Goal: Transaction & Acquisition: Book appointment/travel/reservation

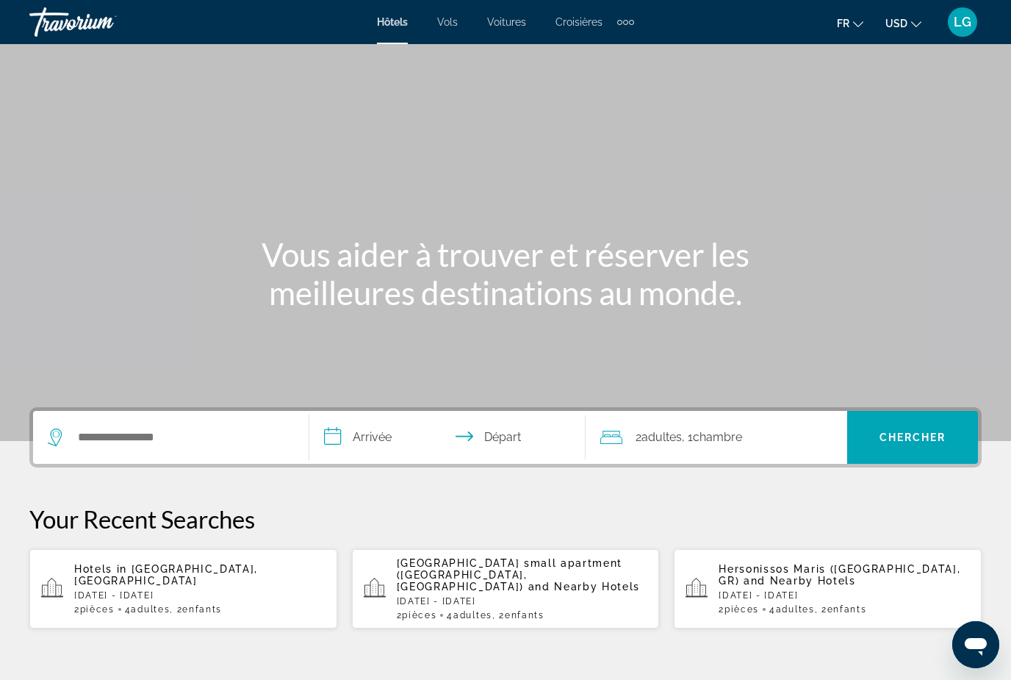
click at [918, 23] on icon "Change currency" at bounding box center [916, 24] width 10 height 10
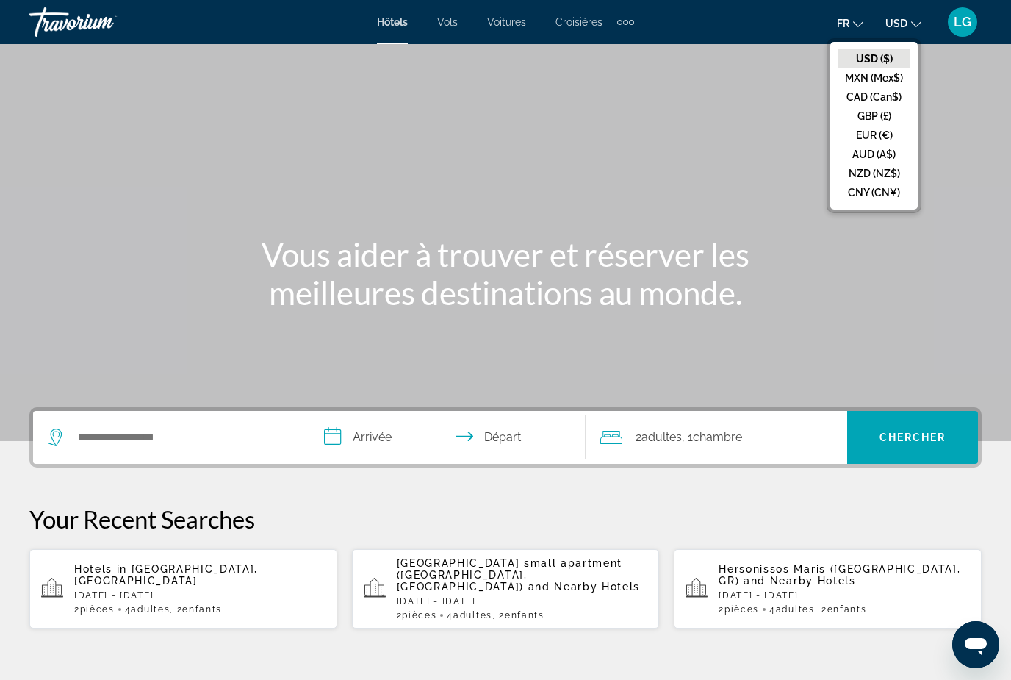
click at [884, 140] on button "EUR (€)" at bounding box center [873, 135] width 73 height 19
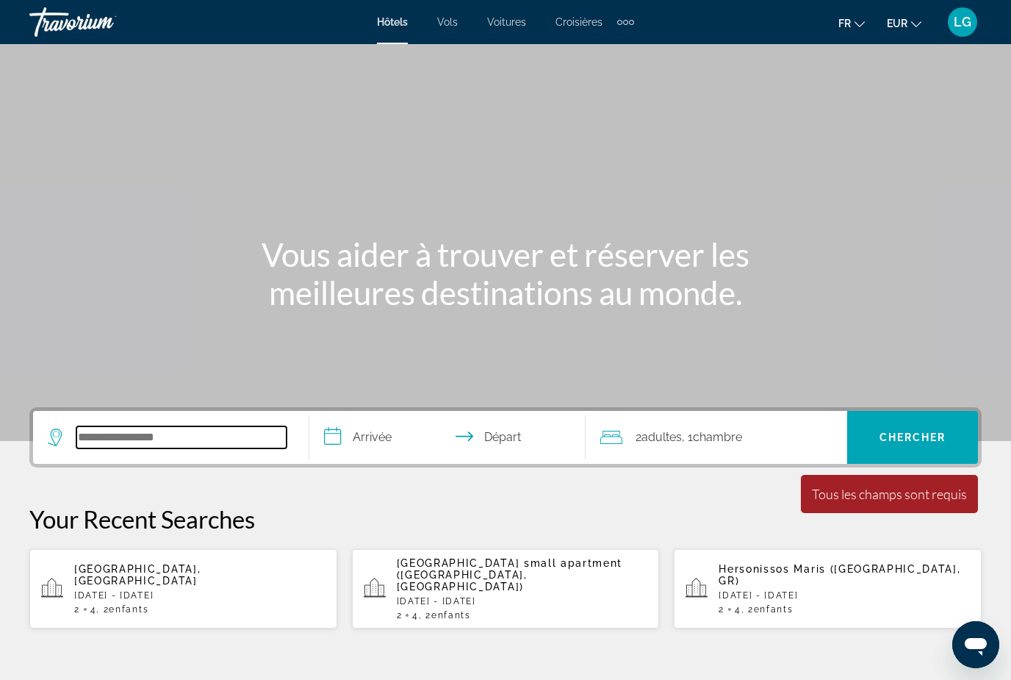
click at [250, 439] on input "Search widget" at bounding box center [181, 437] width 210 height 22
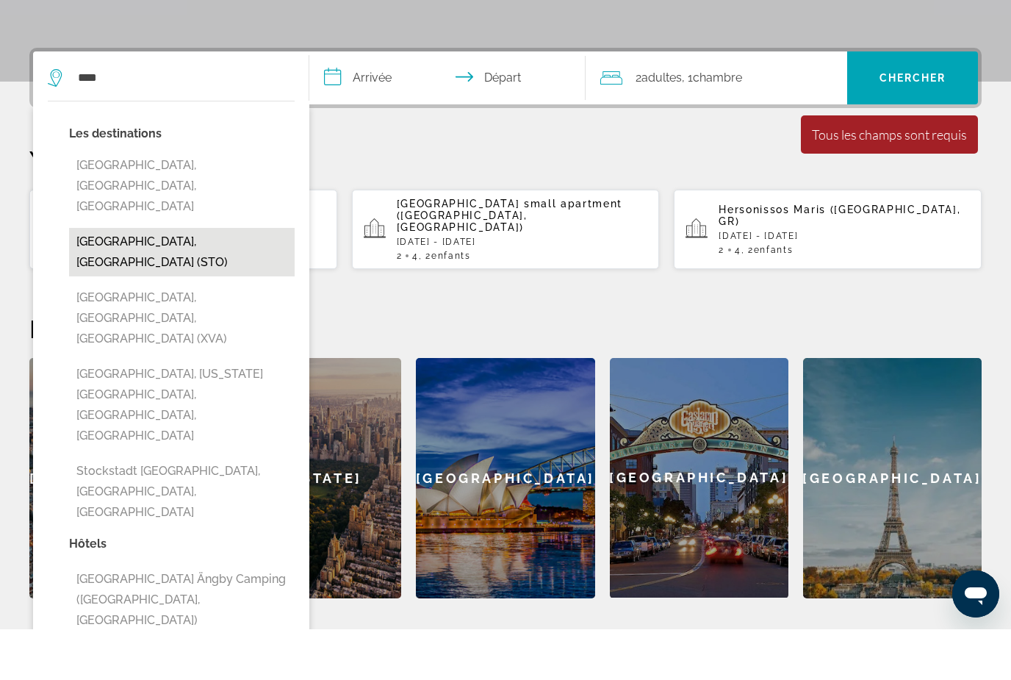
click at [215, 278] on button "[GEOGRAPHIC_DATA], [GEOGRAPHIC_DATA] (STO)" at bounding box center [182, 302] width 226 height 48
type input "**********"
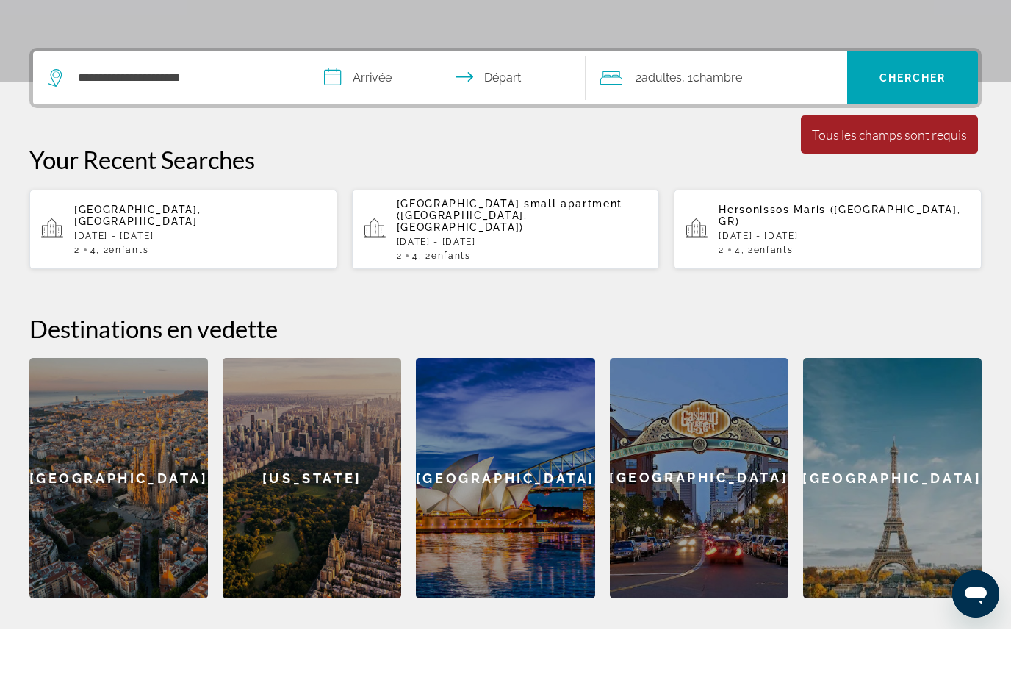
click at [379, 102] on input "**********" at bounding box center [450, 130] width 282 height 57
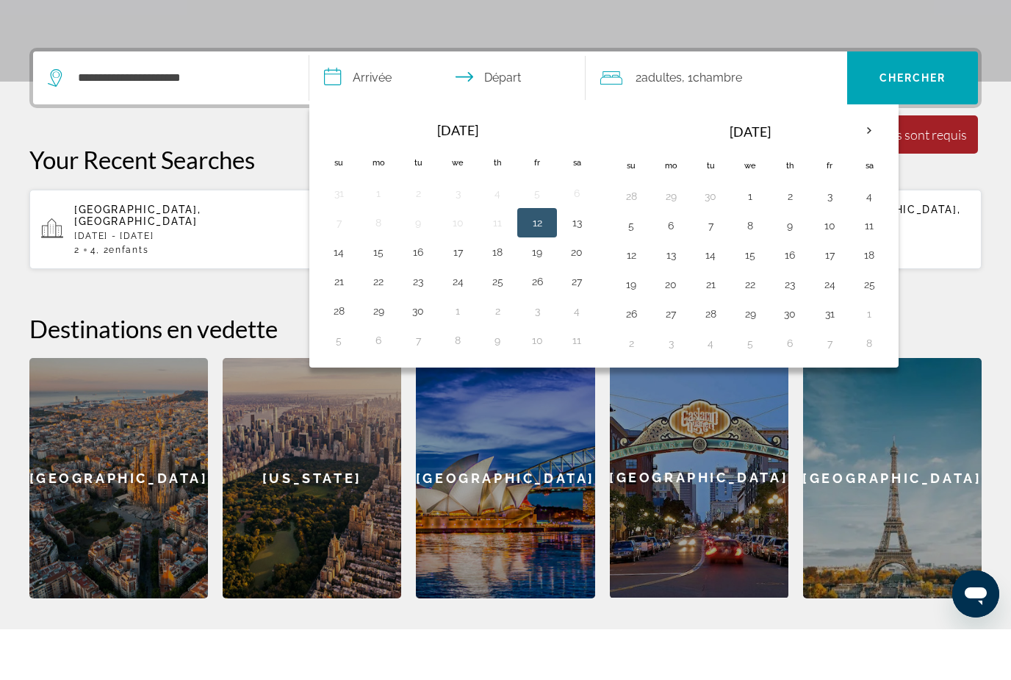
scroll to position [359, 0]
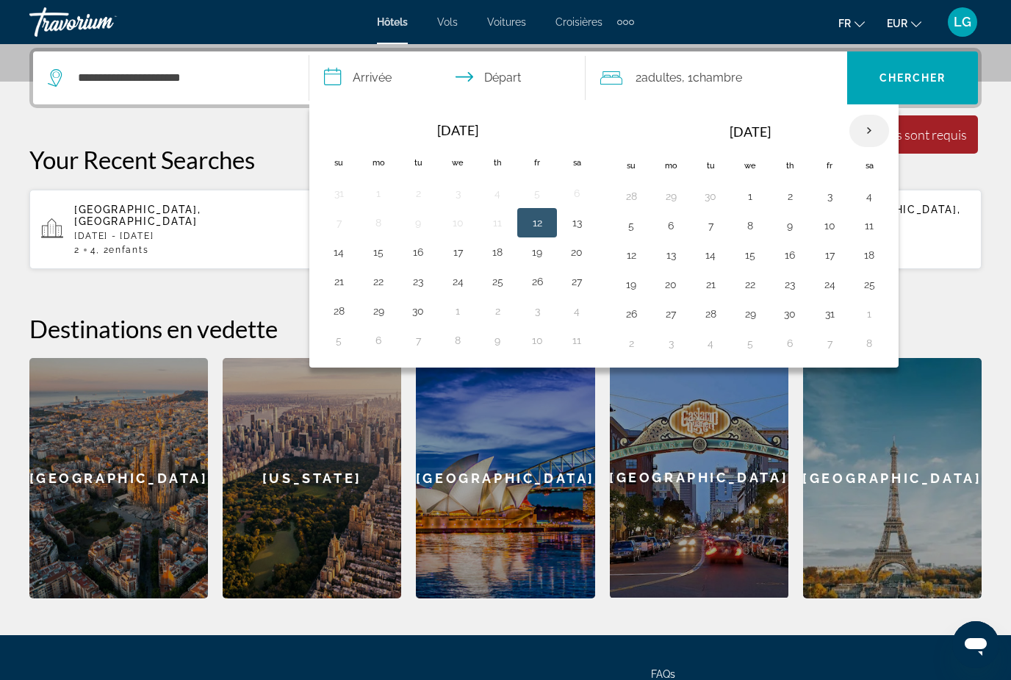
click at [873, 130] on th "Next month" at bounding box center [869, 131] width 40 height 32
click at [870, 259] on button "20" at bounding box center [869, 255] width 24 height 21
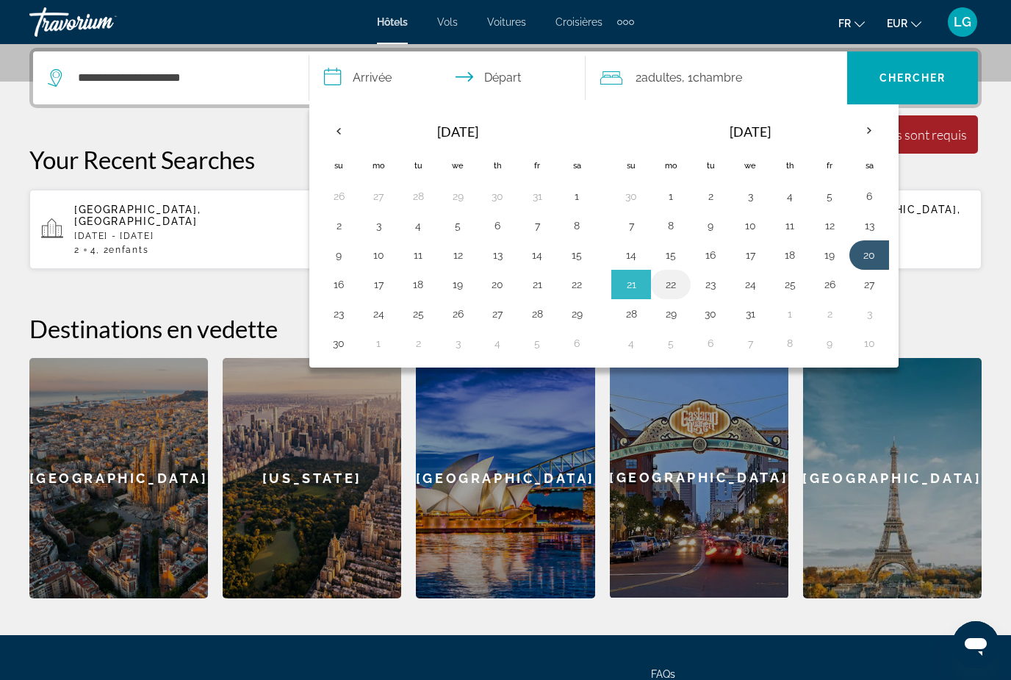
click at [672, 289] on button "22" at bounding box center [671, 284] width 24 height 21
type input "**********"
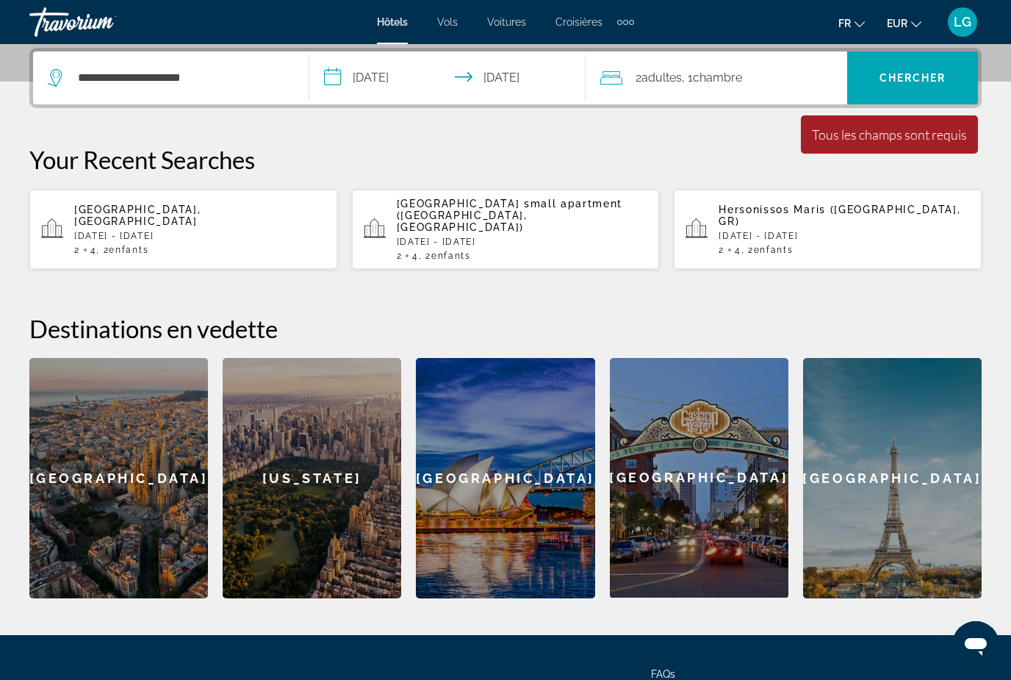
click at [677, 79] on span "Adultes" at bounding box center [661, 78] width 40 height 14
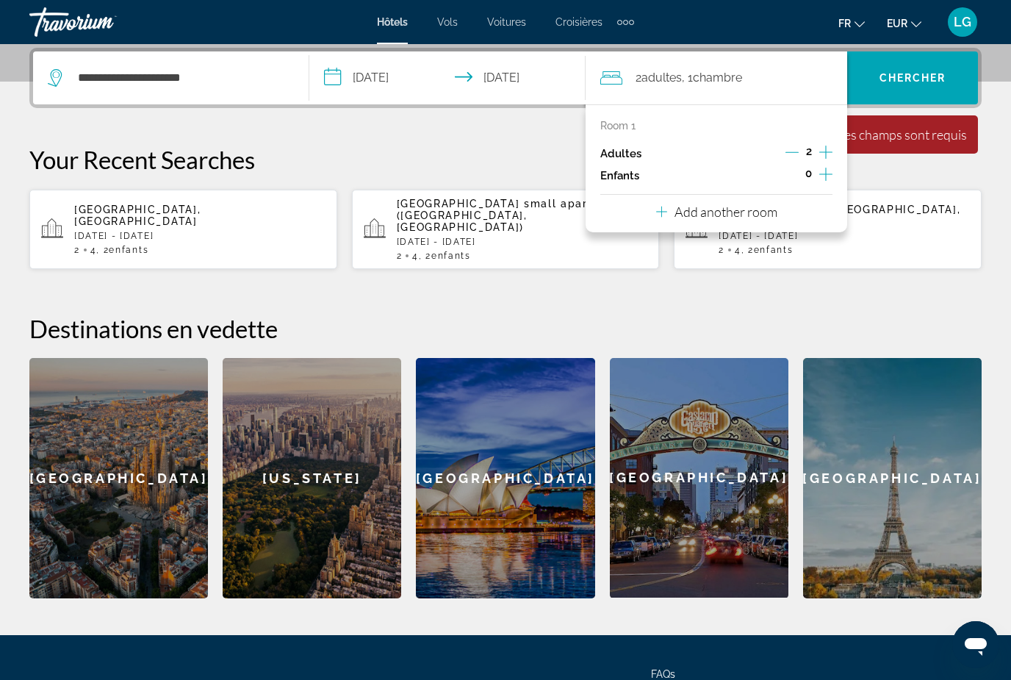
click at [825, 175] on icon "Increment children" at bounding box center [825, 174] width 13 height 18
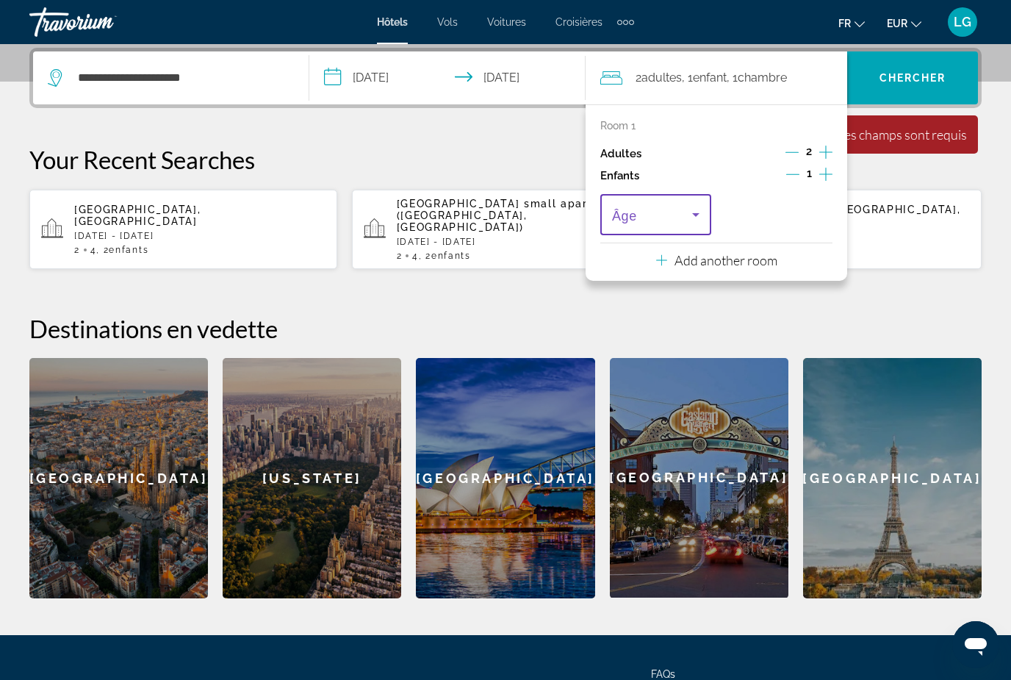
click at [693, 214] on icon "Travelers: 2 adults, 1 child" at bounding box center [696, 215] width 18 height 18
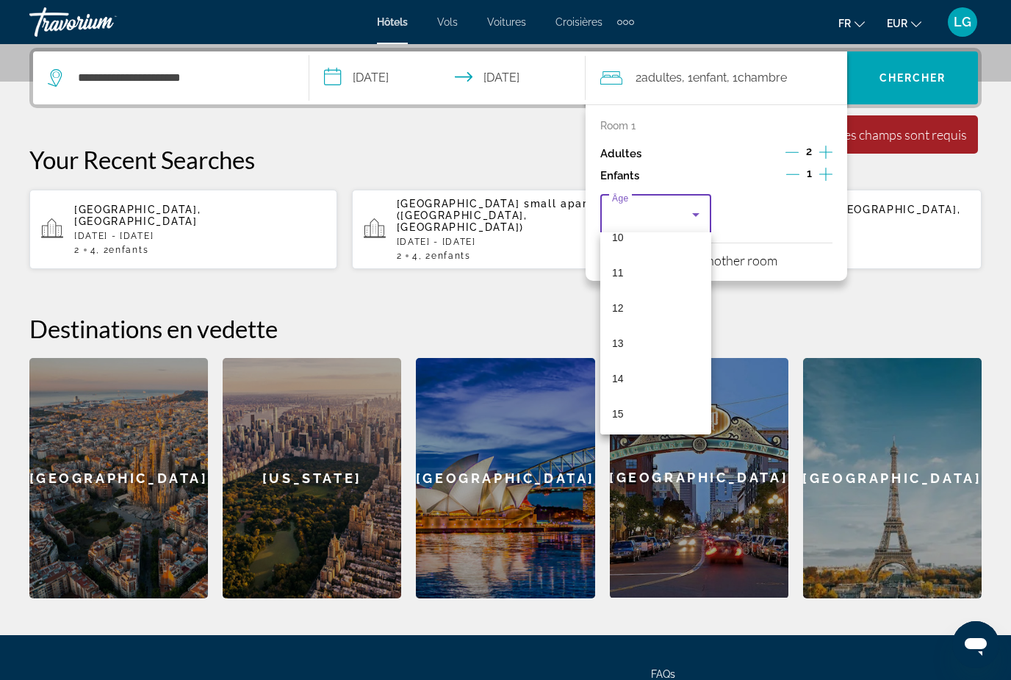
scroll to position [397, 0]
click at [630, 391] on mat-option "15" at bounding box center [655, 387] width 111 height 35
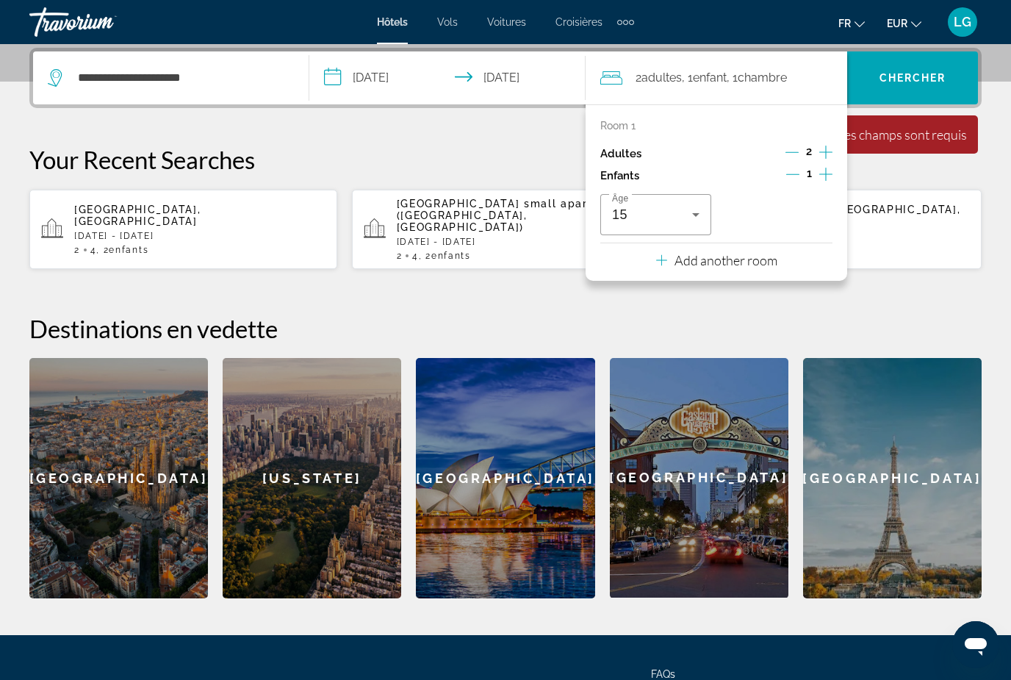
click at [859, 314] on h2 "Destinations en vedette" at bounding box center [505, 328] width 952 height 29
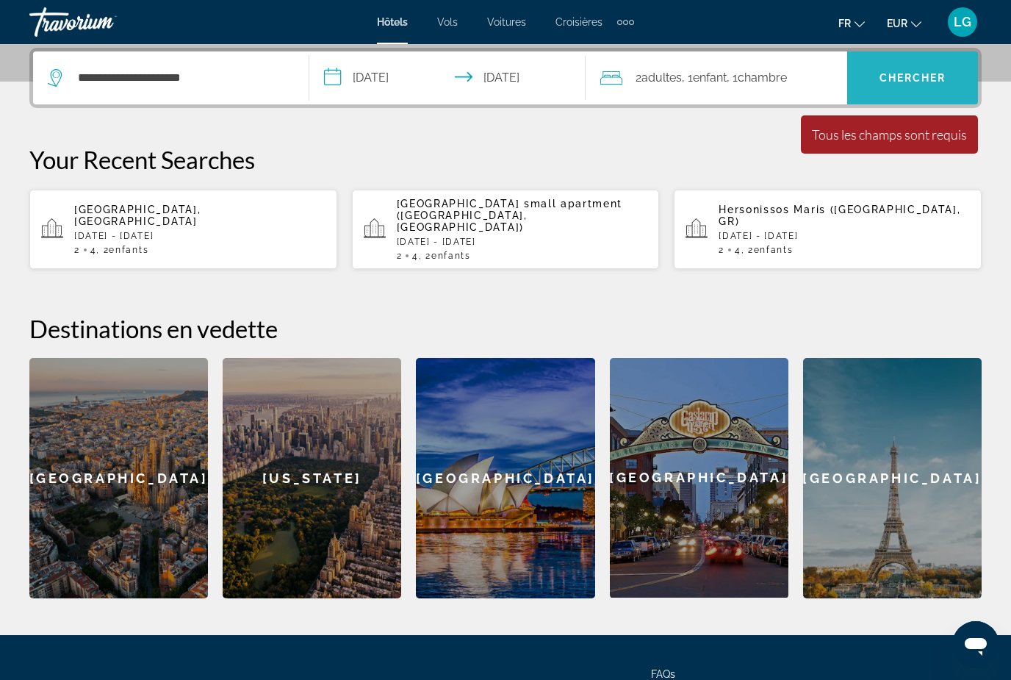
click at [891, 79] on span "Chercher" at bounding box center [912, 78] width 67 height 12
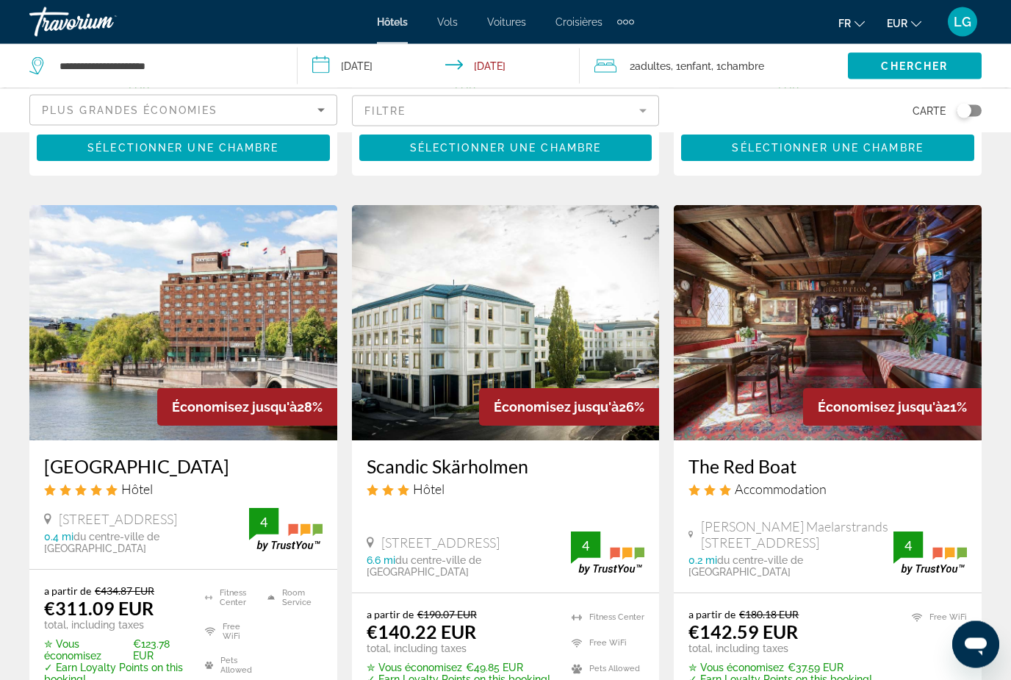
scroll to position [557, 0]
click at [250, 327] on img "Main content" at bounding box center [183, 322] width 308 height 235
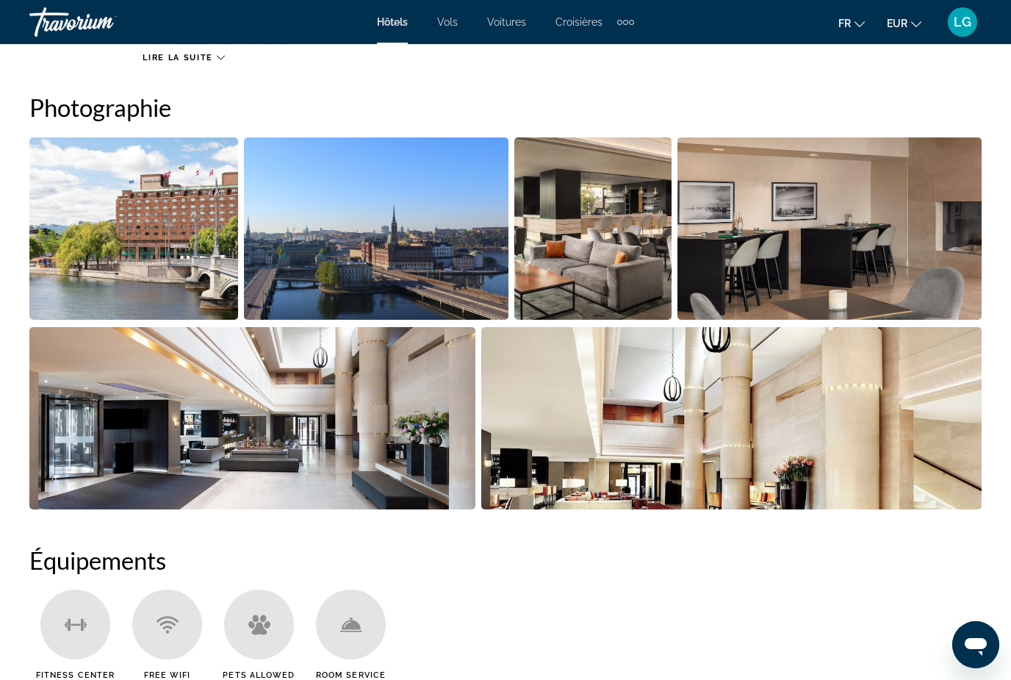
scroll to position [970, 0]
click at [179, 260] on img "Open full-screen image slider" at bounding box center [133, 229] width 209 height 182
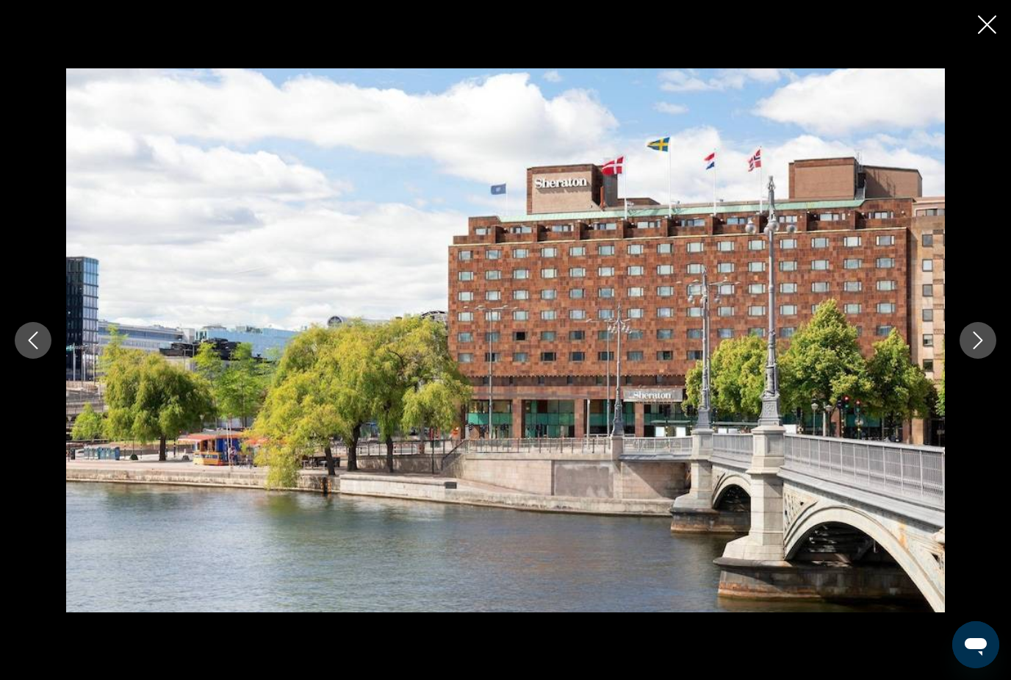
click at [971, 358] on button "Next image" at bounding box center [977, 340] width 37 height 37
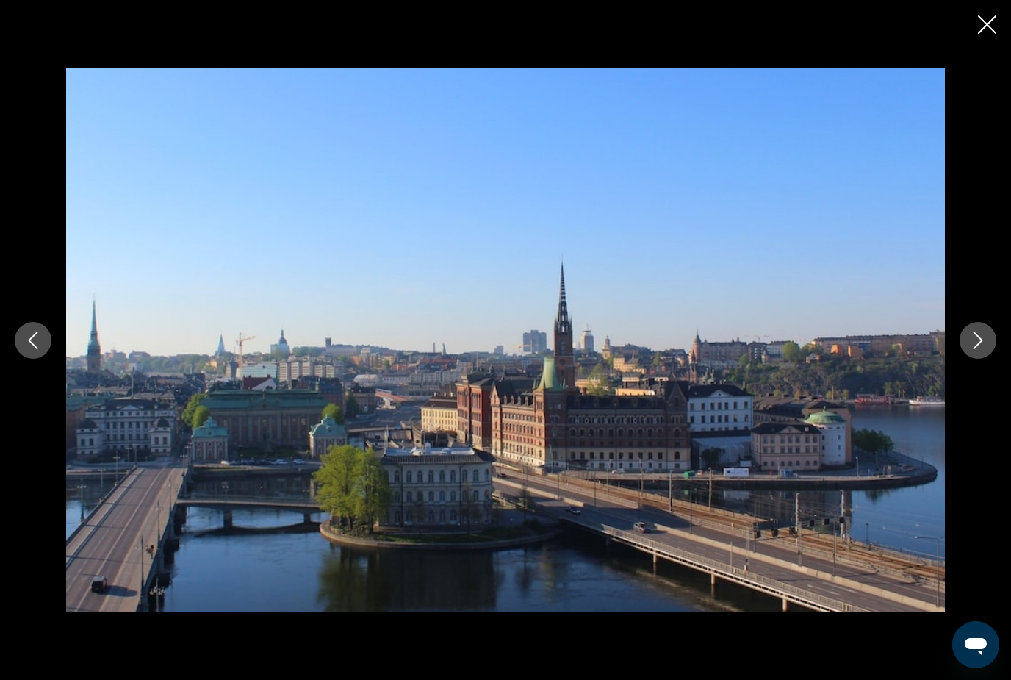
click at [971, 358] on button "Next image" at bounding box center [977, 340] width 37 height 37
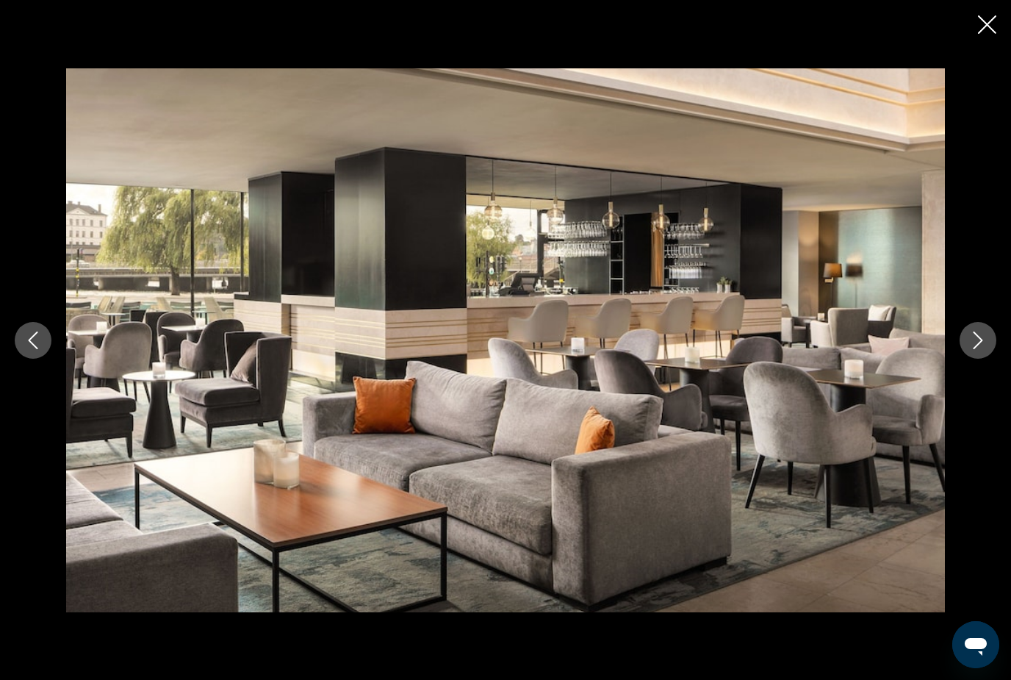
click at [971, 358] on button "Next image" at bounding box center [977, 340] width 37 height 37
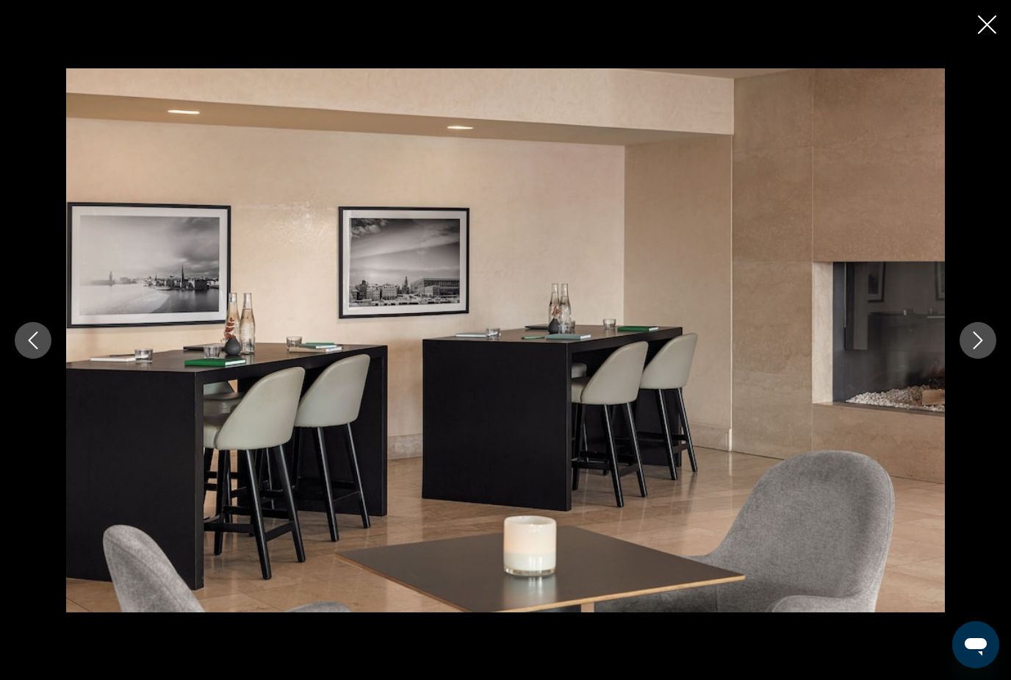
click at [971, 358] on button "Next image" at bounding box center [977, 340] width 37 height 37
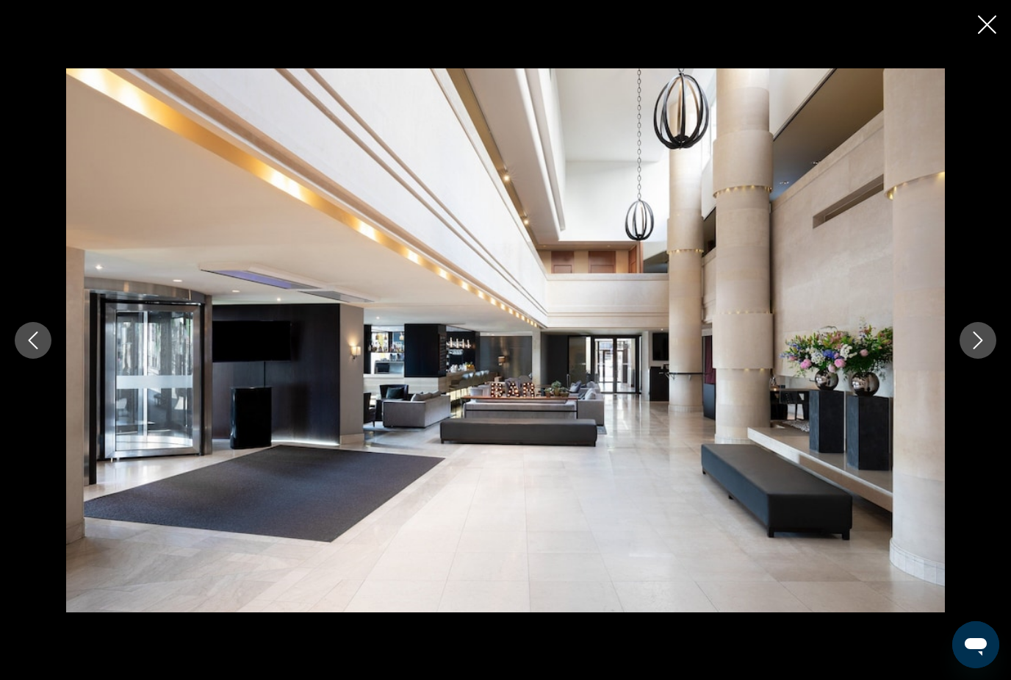
click at [971, 358] on button "Next image" at bounding box center [977, 340] width 37 height 37
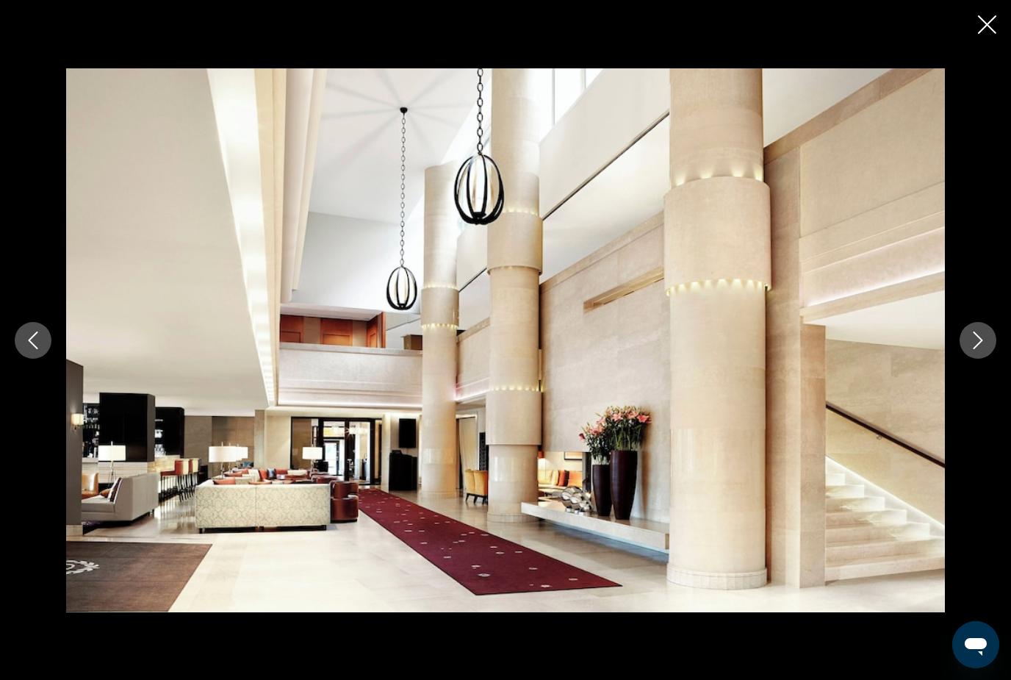
click at [990, 38] on div "prev next" at bounding box center [505, 340] width 1011 height 680
click at [987, 26] on icon "Close slideshow" at bounding box center [987, 24] width 18 height 18
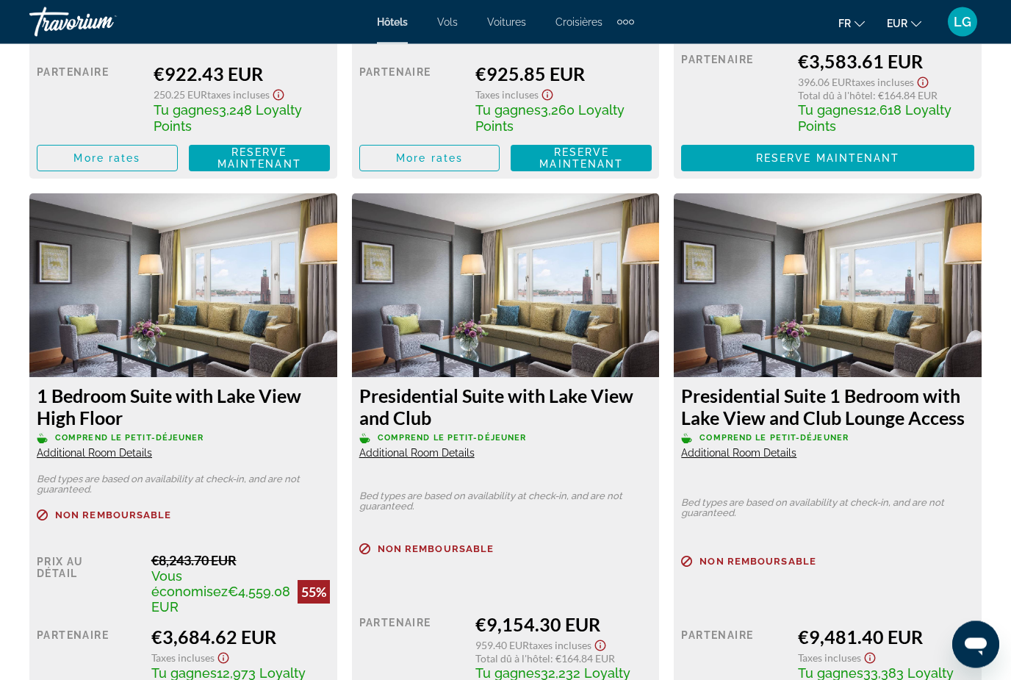
scroll to position [4283, 0]
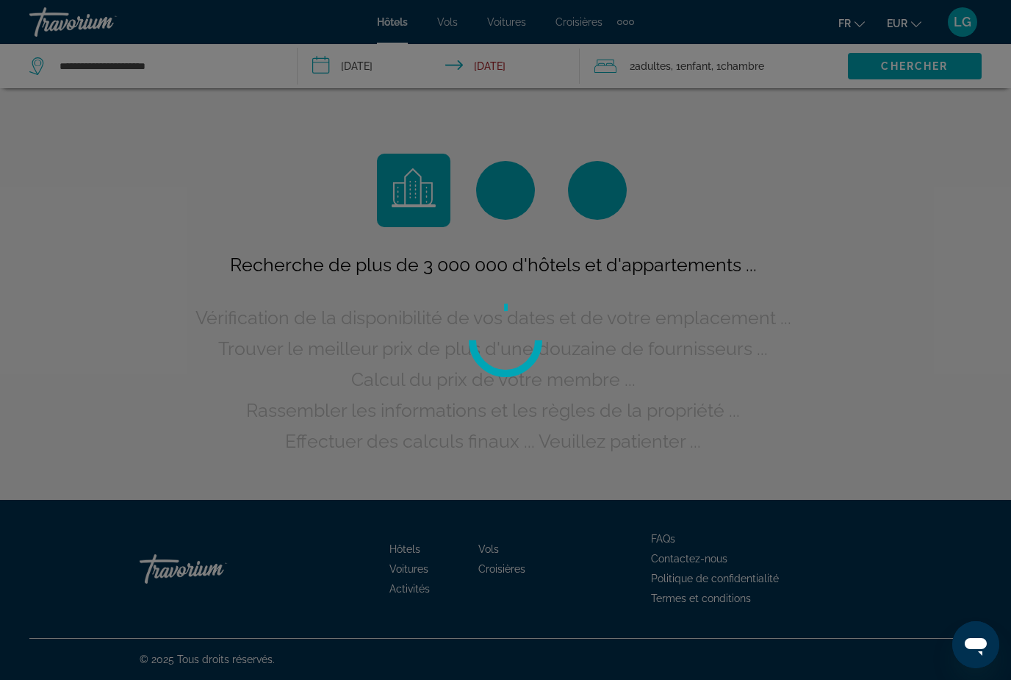
scroll to position [47, 0]
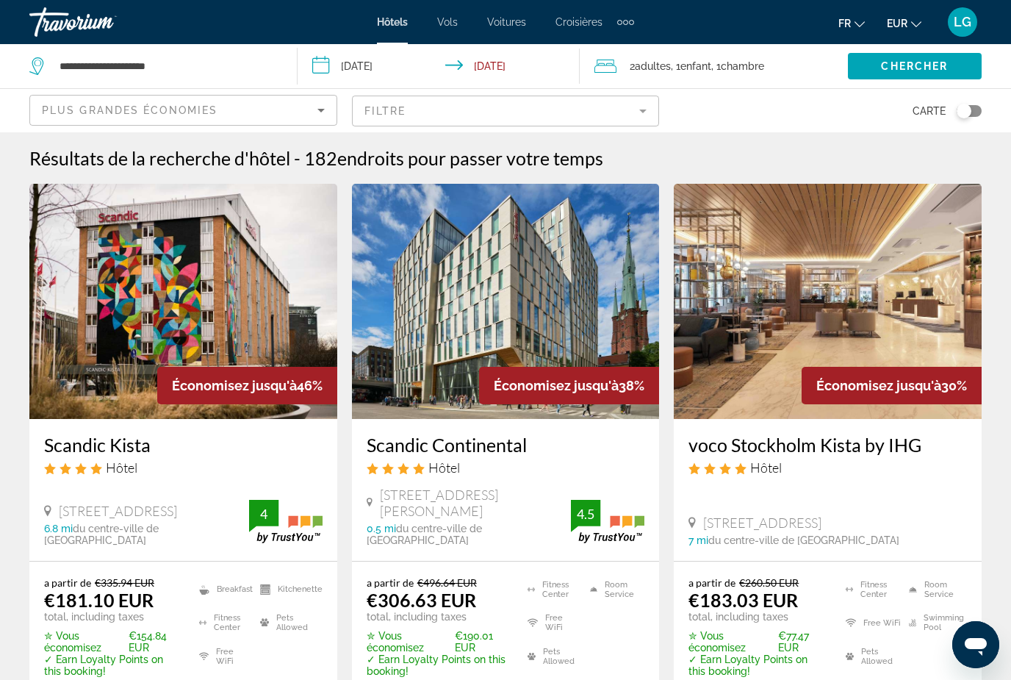
click at [375, 70] on input "**********" at bounding box center [442, 68] width 289 height 48
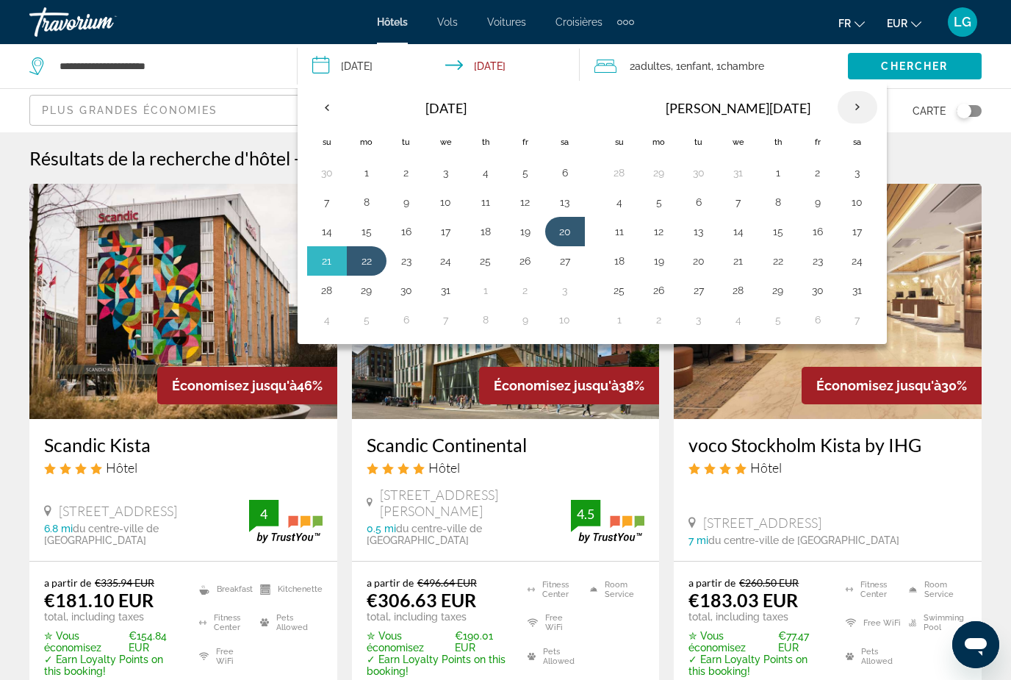
click at [853, 110] on th "Next month" at bounding box center [857, 107] width 40 height 32
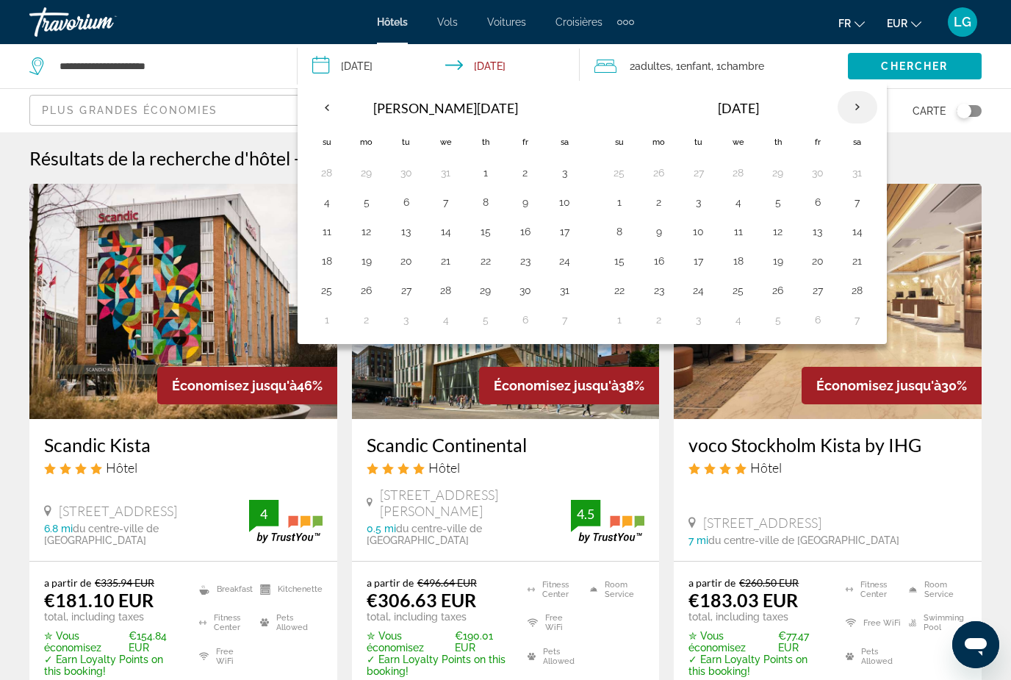
click at [853, 110] on th "Next month" at bounding box center [857, 107] width 40 height 32
